Goal: Information Seeking & Learning: Learn about a topic

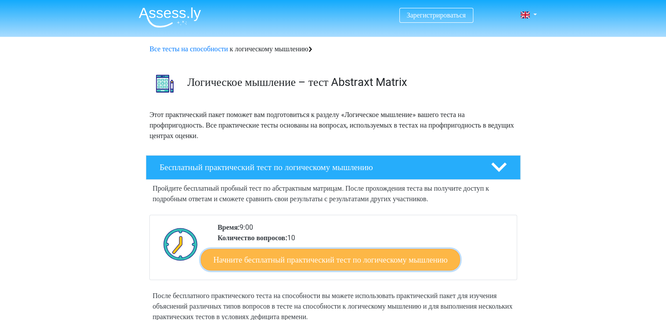
click at [353, 262] on font "Начните бесплатный практический тест по логическому мышлению" at bounding box center [330, 259] width 234 height 10
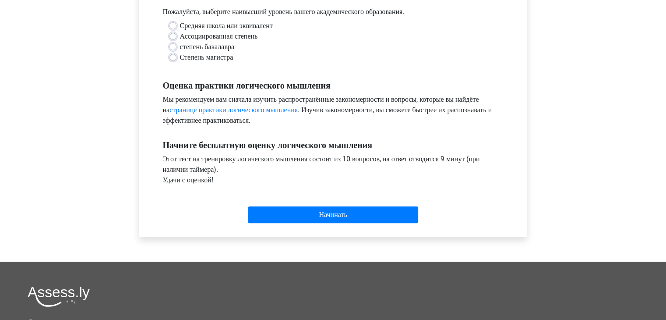
scroll to position [216, 0]
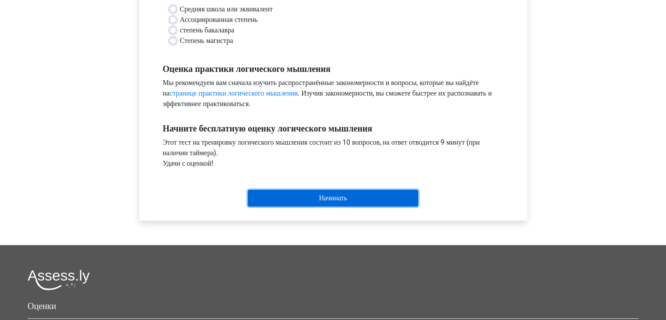
click at [300, 204] on input "Начинать" at bounding box center [333, 198] width 170 height 17
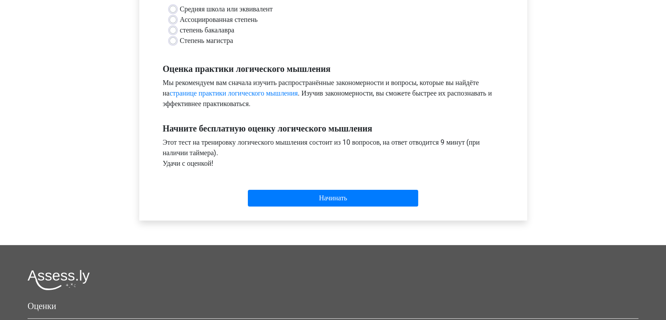
click at [309, 46] on div "Степень магистра" at bounding box center [333, 40] width 328 height 11
click at [180, 25] on label "Ассоциированная степень" at bounding box center [219, 19] width 78 height 11
click at [170, 23] on input "Ассоциированная степень" at bounding box center [172, 18] width 7 height 9
radio input "true"
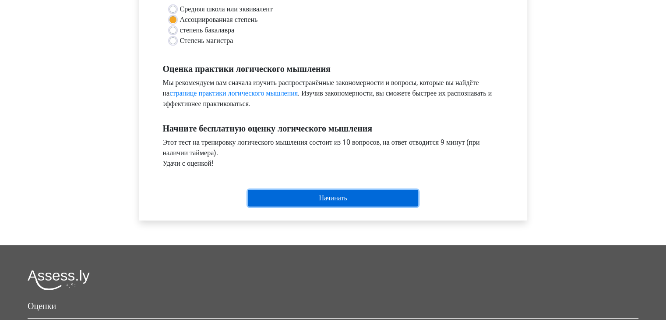
click at [314, 203] on input "Начинать" at bounding box center [333, 198] width 170 height 17
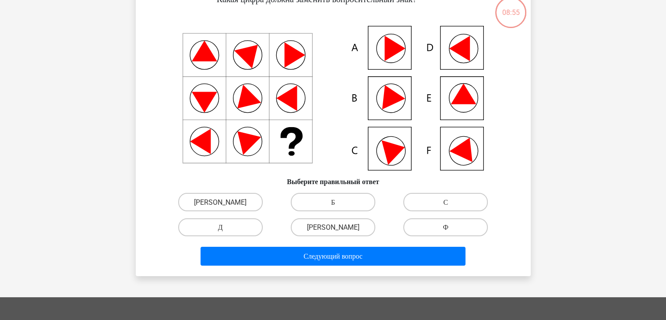
scroll to position [30, 0]
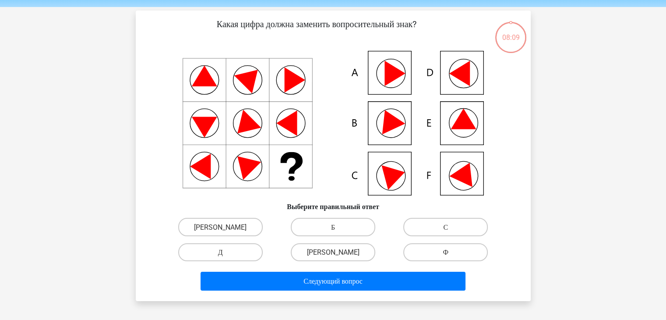
click at [462, 123] on icon at bounding box center [463, 119] width 25 height 21
click at [339, 250] on label "[PERSON_NAME]" at bounding box center [333, 252] width 85 height 18
click at [338, 252] on input "[PERSON_NAME]" at bounding box center [336, 255] width 6 height 6
radio input "true"
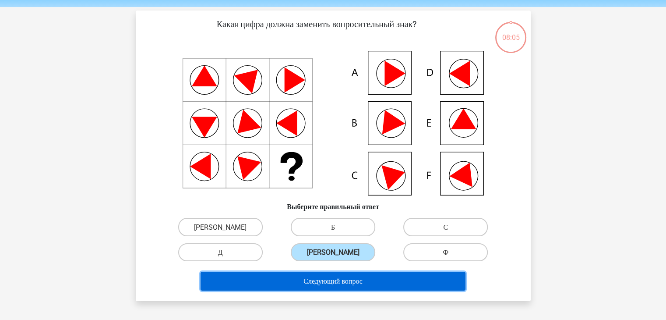
click at [342, 281] on font "Следующий вопрос" at bounding box center [332, 281] width 59 height 8
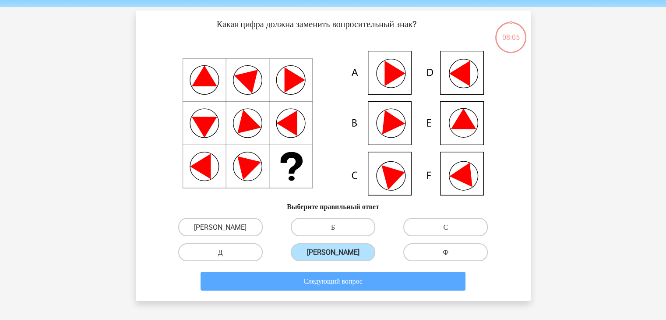
scroll to position [40, 0]
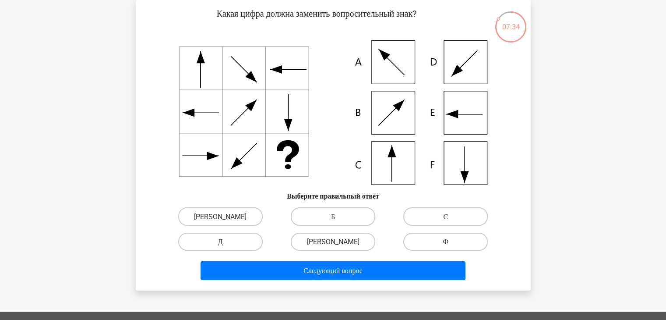
click at [454, 217] on label "С" at bounding box center [445, 216] width 85 height 18
click at [451, 217] on input "С" at bounding box center [449, 219] width 6 height 6
radio input "true"
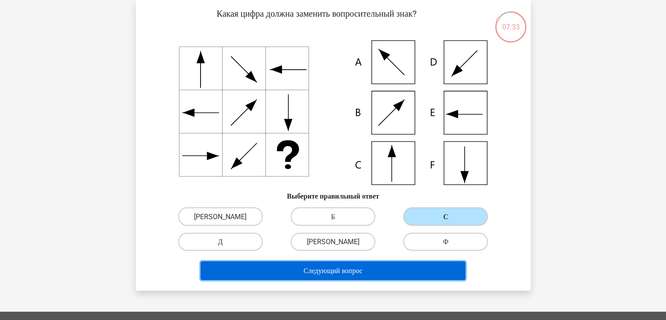
click at [354, 277] on button "Следующий вопрос" at bounding box center [333, 270] width 265 height 19
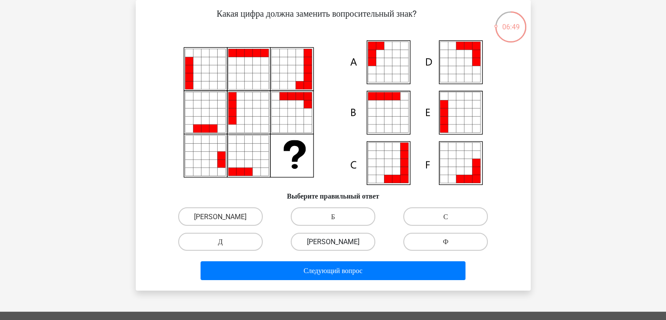
click at [354, 237] on label "[PERSON_NAME]" at bounding box center [333, 242] width 85 height 18
click at [338, 241] on input "[PERSON_NAME]" at bounding box center [336, 244] width 6 height 6
radio input "true"
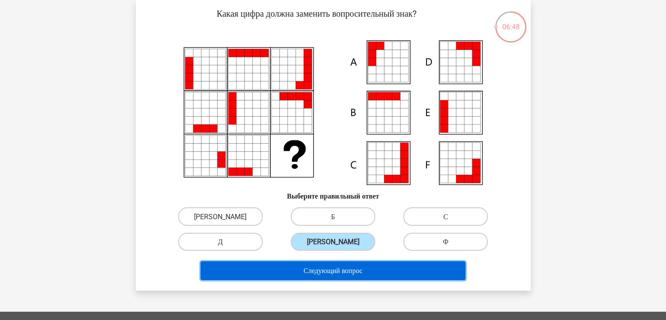
click at [352, 274] on font "Следующий вопрос" at bounding box center [332, 270] width 59 height 8
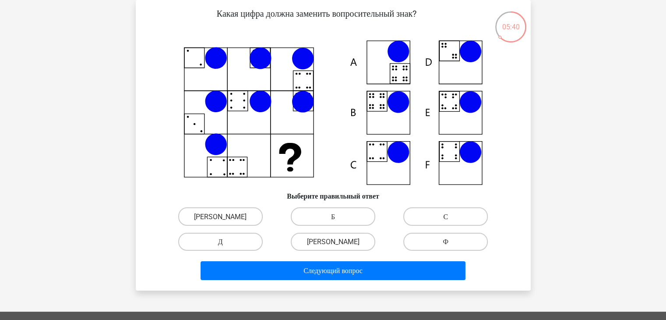
click at [443, 214] on label "С" at bounding box center [445, 216] width 85 height 18
click at [446, 216] on input "С" at bounding box center [449, 219] width 6 height 6
radio input "true"
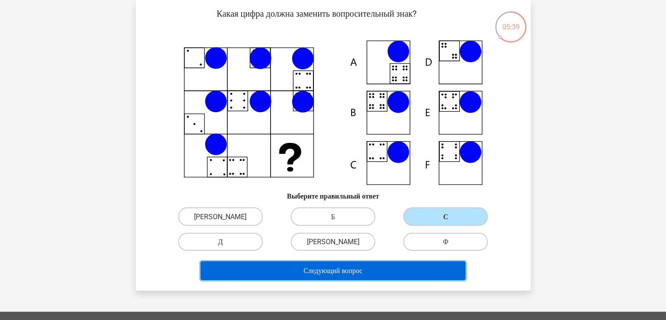
click at [361, 271] on font "Следующий вопрос" at bounding box center [332, 270] width 59 height 8
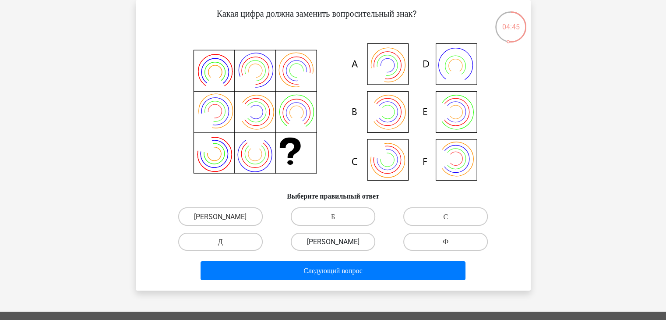
click at [338, 240] on label "[PERSON_NAME]" at bounding box center [333, 242] width 85 height 18
click at [338, 241] on input "[PERSON_NAME]" at bounding box center [336, 244] width 6 height 6
radio input "true"
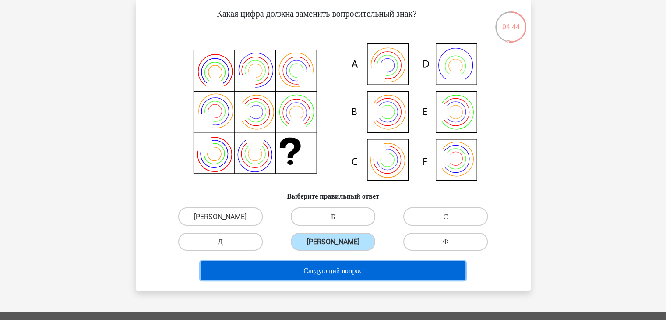
click at [327, 269] on font "Следующий вопрос" at bounding box center [332, 270] width 59 height 8
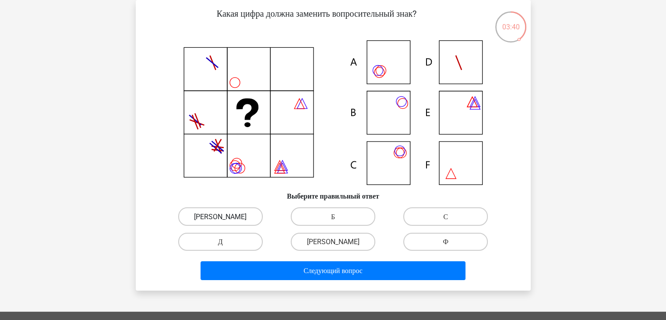
click at [230, 211] on label "[PERSON_NAME]" at bounding box center [220, 216] width 85 height 18
click at [226, 216] on input "[PERSON_NAME]" at bounding box center [223, 219] width 6 height 6
radio input "true"
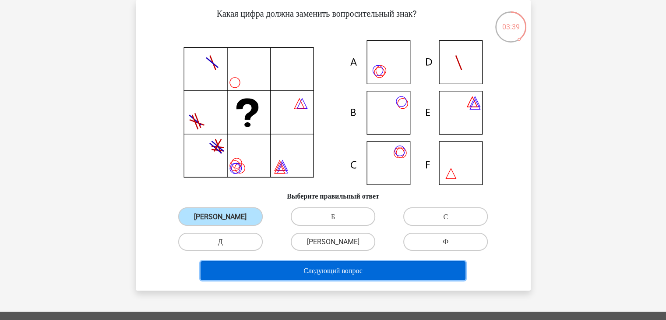
click at [296, 275] on button "Следующий вопрос" at bounding box center [333, 270] width 265 height 19
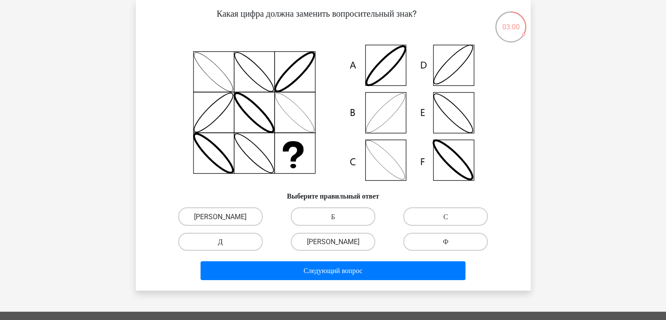
click at [222, 232] on div "Д" at bounding box center [220, 241] width 113 height 25
click at [222, 240] on font "Д" at bounding box center [220, 241] width 5 height 8
click at [222, 241] on input "Д" at bounding box center [223, 244] width 6 height 6
radio input "true"
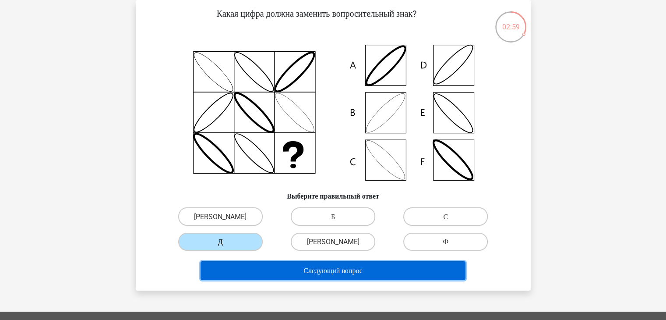
click at [265, 273] on button "Следующий вопрос" at bounding box center [333, 270] width 265 height 19
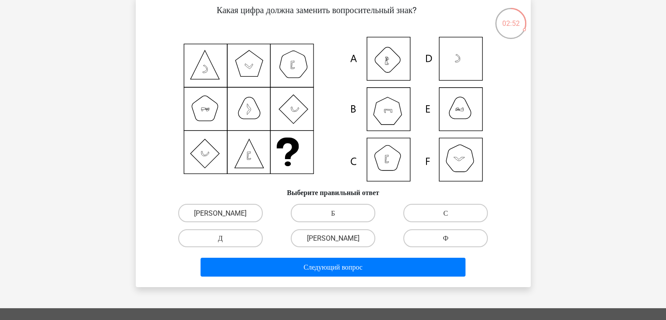
scroll to position [32, 0]
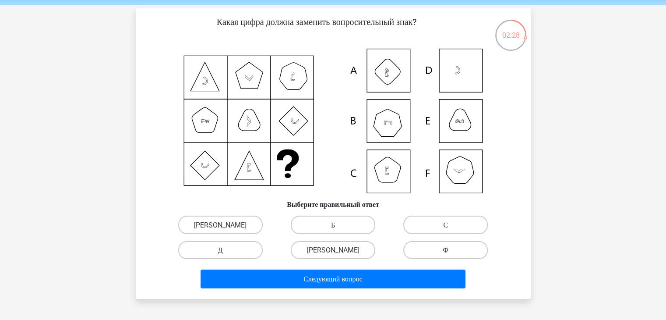
click at [320, 225] on label "Б" at bounding box center [333, 224] width 85 height 18
click at [333, 225] on input "Б" at bounding box center [336, 227] width 6 height 6
radio input "true"
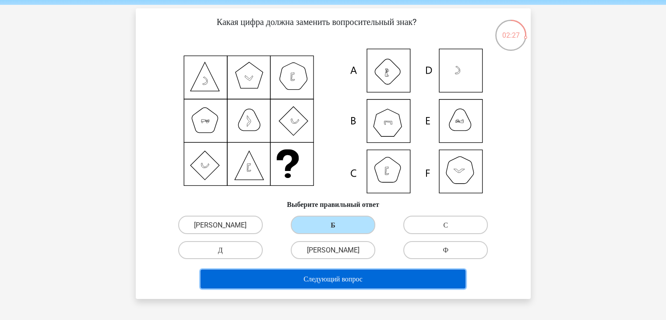
click at [318, 285] on button "Следующий вопрос" at bounding box center [333, 278] width 265 height 19
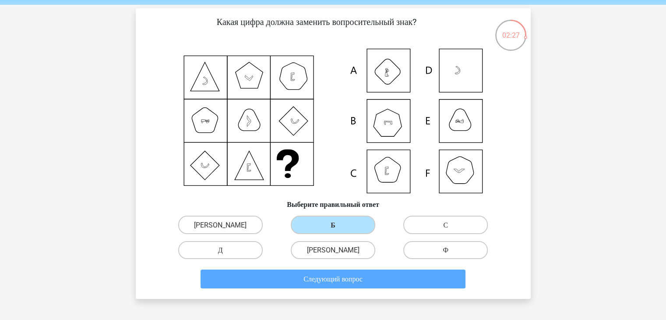
scroll to position [40, 0]
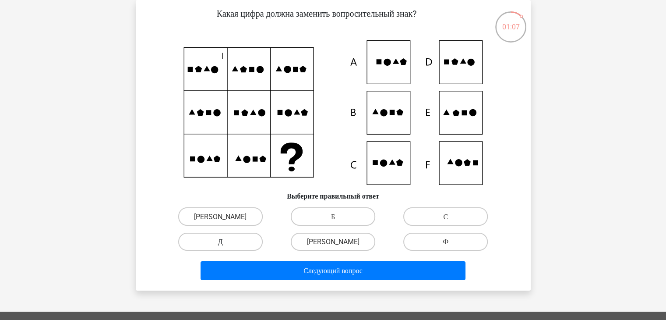
click at [224, 240] on label "Д" at bounding box center [220, 242] width 85 height 18
click at [224, 241] on input "Д" at bounding box center [223, 244] width 6 height 6
radio input "true"
click at [302, 282] on div "Следующий вопрос" at bounding box center [333, 272] width 338 height 22
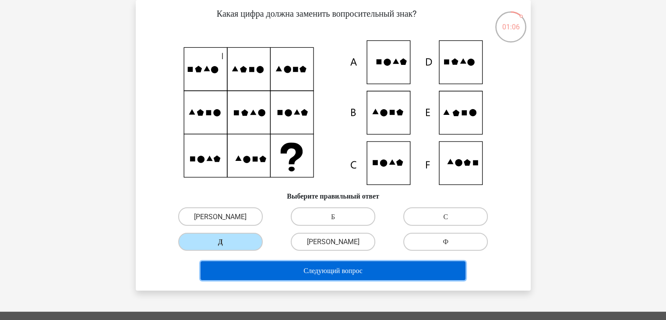
click at [295, 275] on button "Следующий вопрос" at bounding box center [333, 270] width 265 height 19
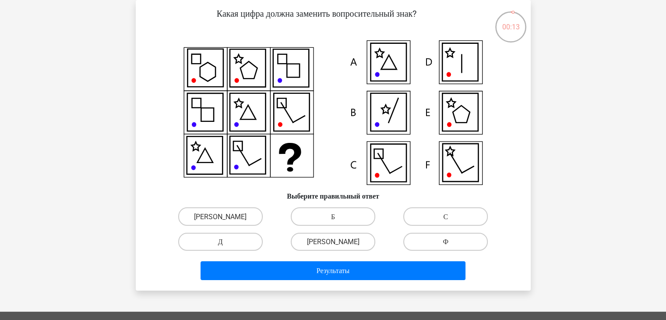
drag, startPoint x: 346, startPoint y: 242, endPoint x: 338, endPoint y: 256, distance: 16.3
click at [345, 242] on label "[PERSON_NAME]" at bounding box center [333, 242] width 85 height 18
click at [338, 242] on input "[PERSON_NAME]" at bounding box center [336, 244] width 6 height 6
radio input "true"
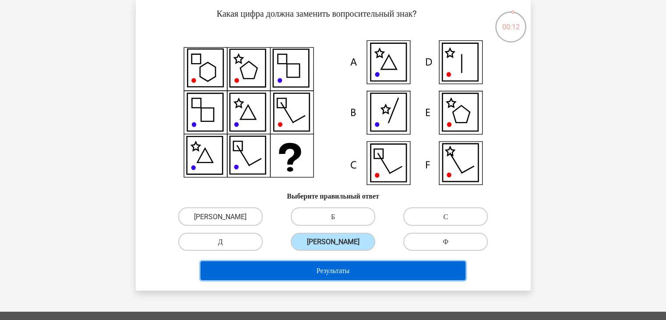
click at [335, 273] on font "Результаты" at bounding box center [333, 270] width 33 height 8
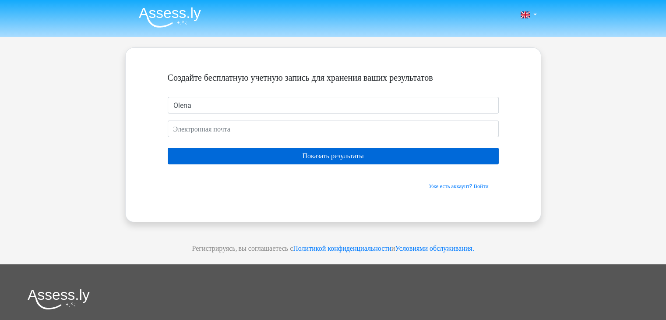
type input "Olena"
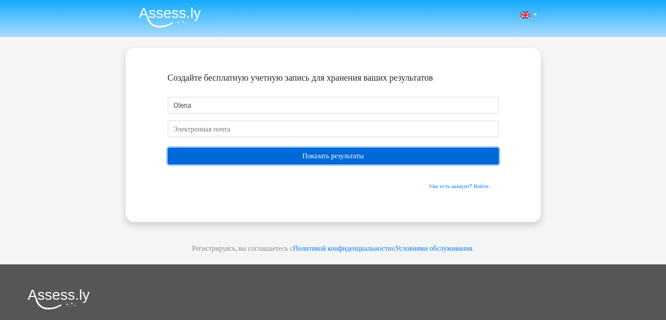
click at [249, 152] on input "Показать результаты" at bounding box center [333, 156] width 331 height 17
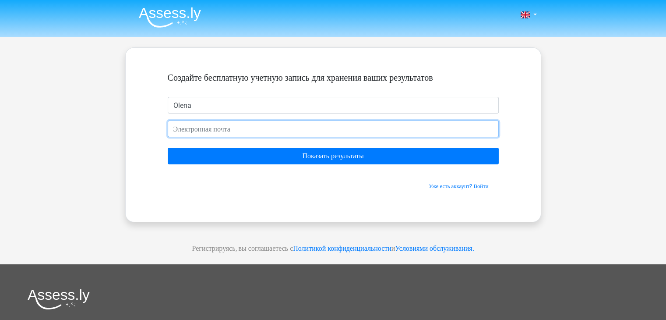
click at [205, 135] on input "email" at bounding box center [333, 128] width 331 height 17
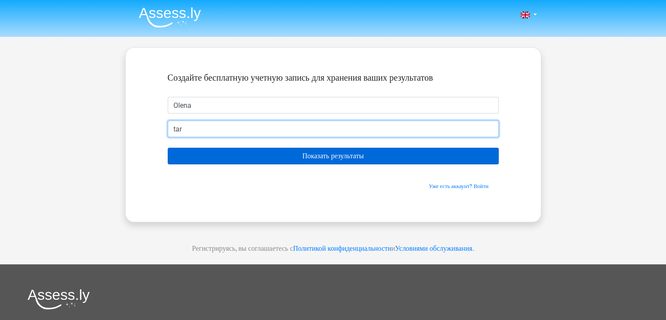
type input "[EMAIL_ADDRESS][DOMAIN_NAME]"
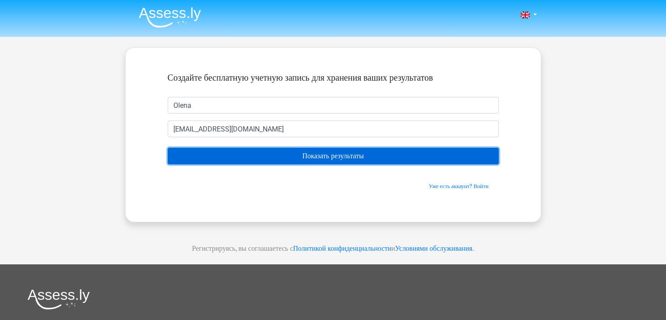
click at [307, 153] on input "Показать результаты" at bounding box center [333, 156] width 331 height 17
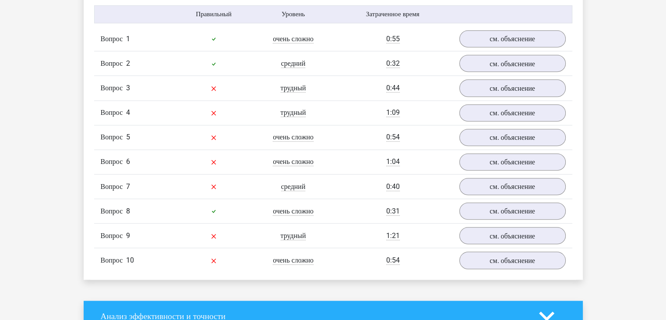
scroll to position [709, 0]
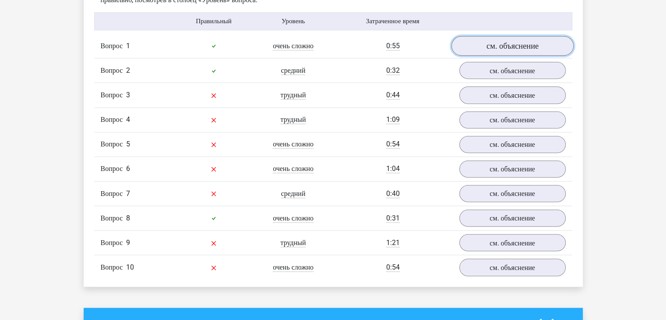
click at [489, 51] on font "см. объяснение" at bounding box center [512, 46] width 52 height 10
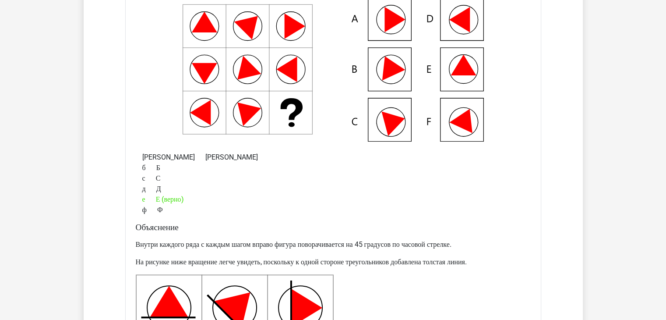
scroll to position [807, 0]
